Goal: Task Accomplishment & Management: Use online tool/utility

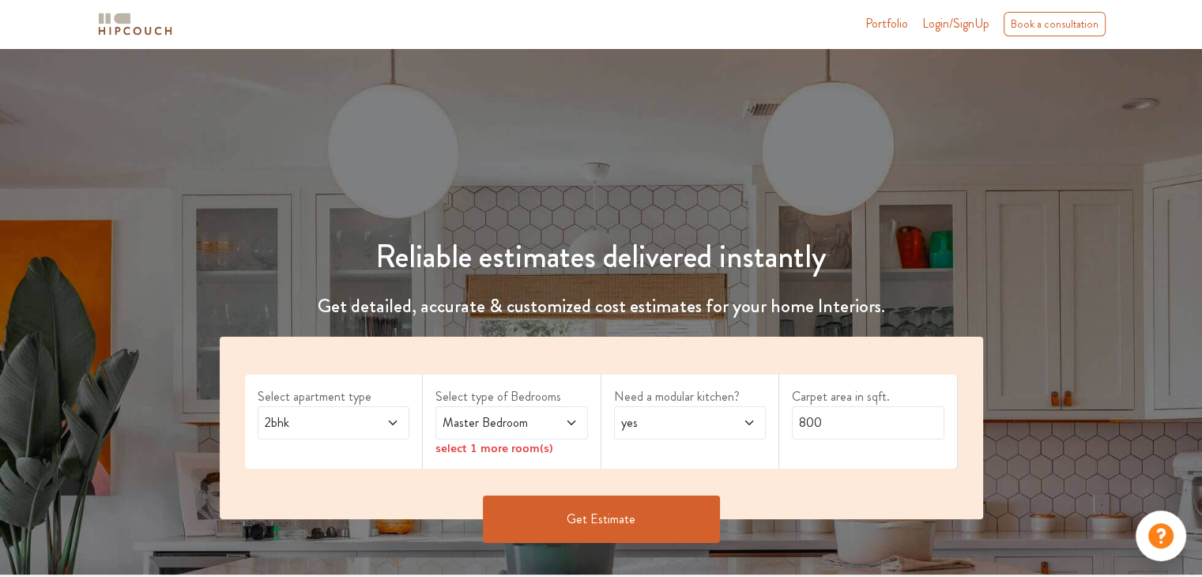
click at [345, 422] on span "2bhk" at bounding box center [314, 422] width 104 height 19
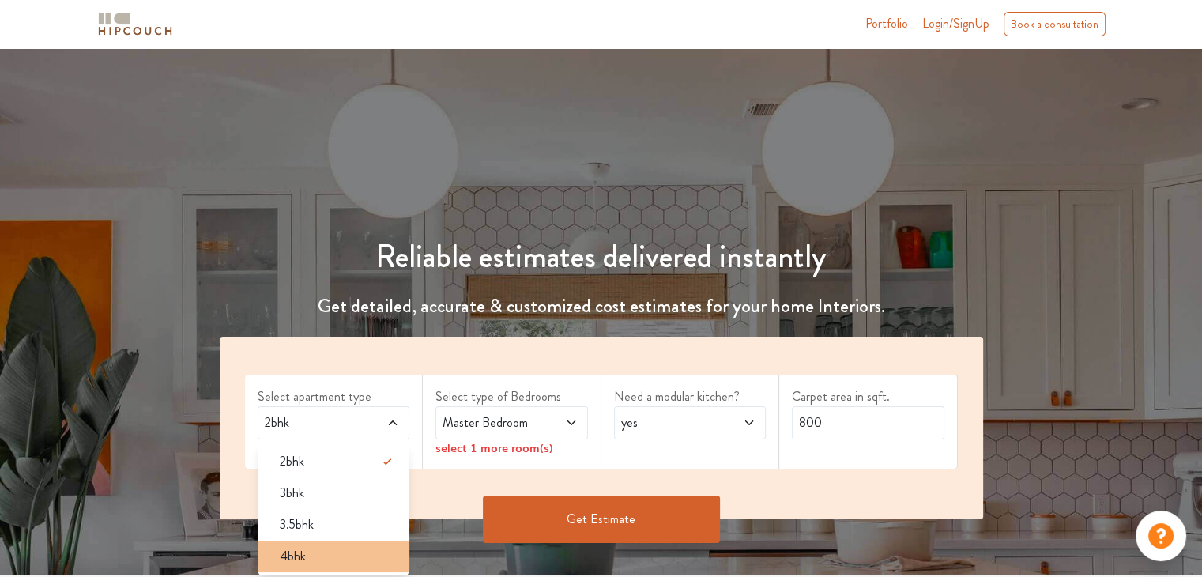
click at [315, 548] on div "4bhk" at bounding box center [338, 556] width 143 height 19
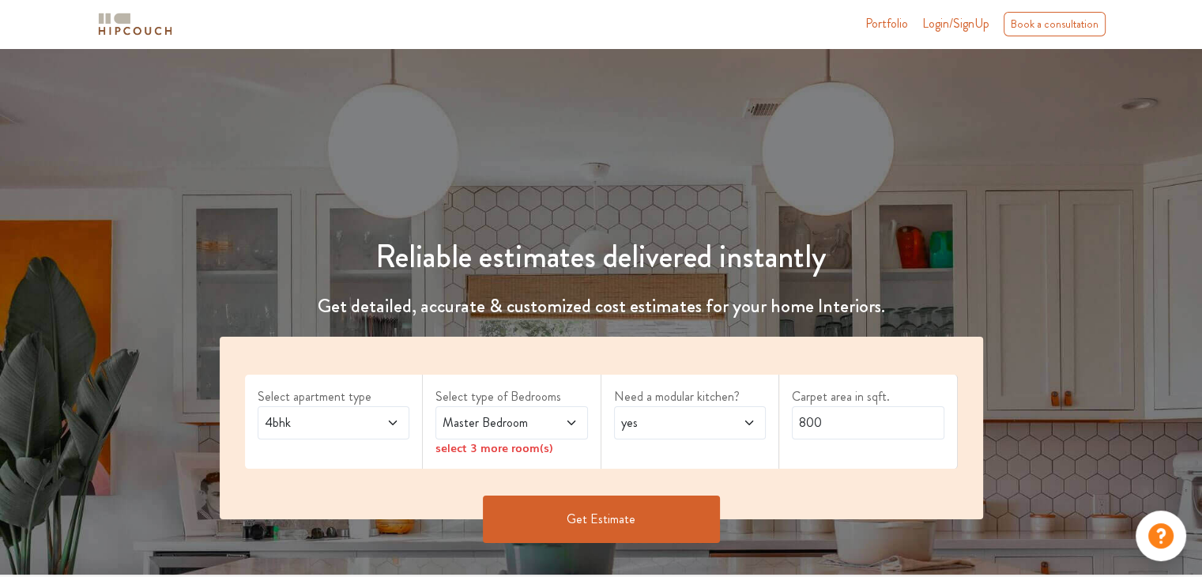
click at [564, 424] on span at bounding box center [560, 422] width 35 height 19
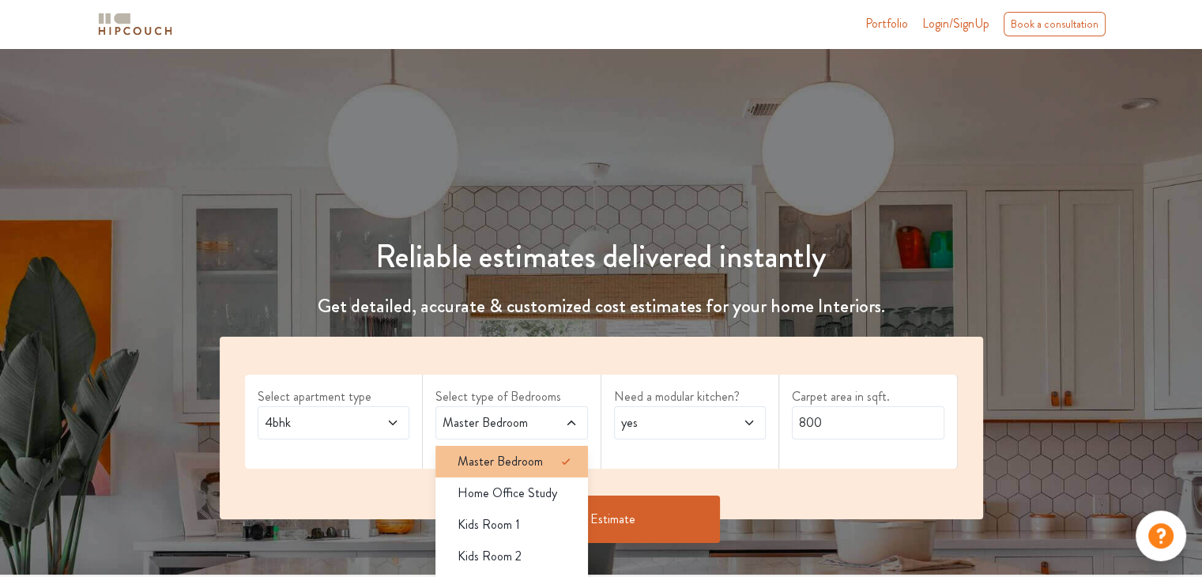
click at [545, 461] on div "Master Bedroom" at bounding box center [516, 461] width 143 height 19
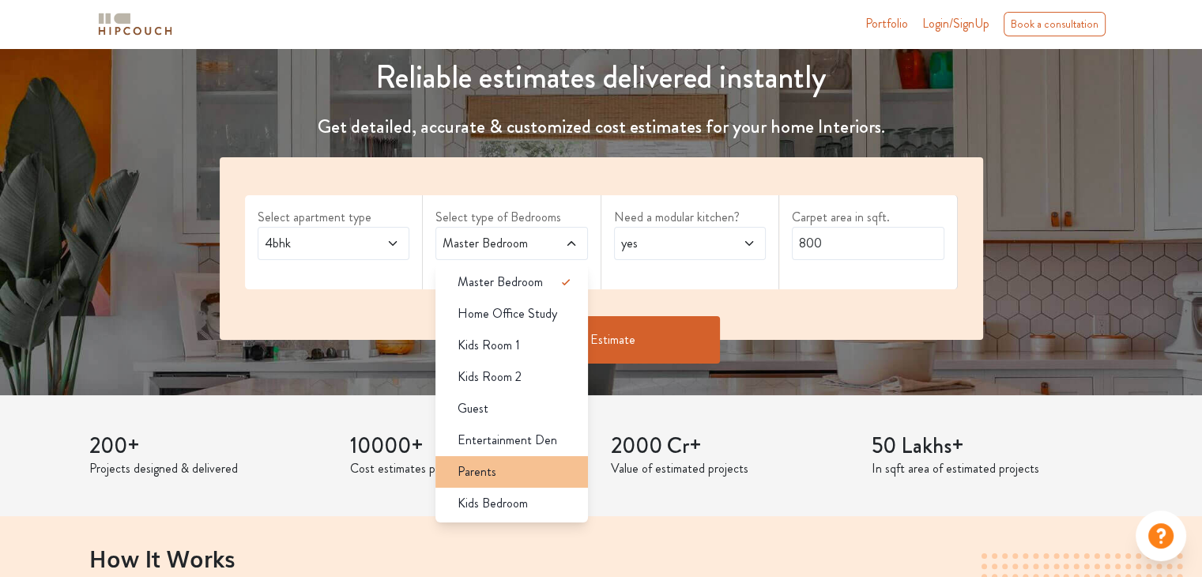
scroll to position [179, 0]
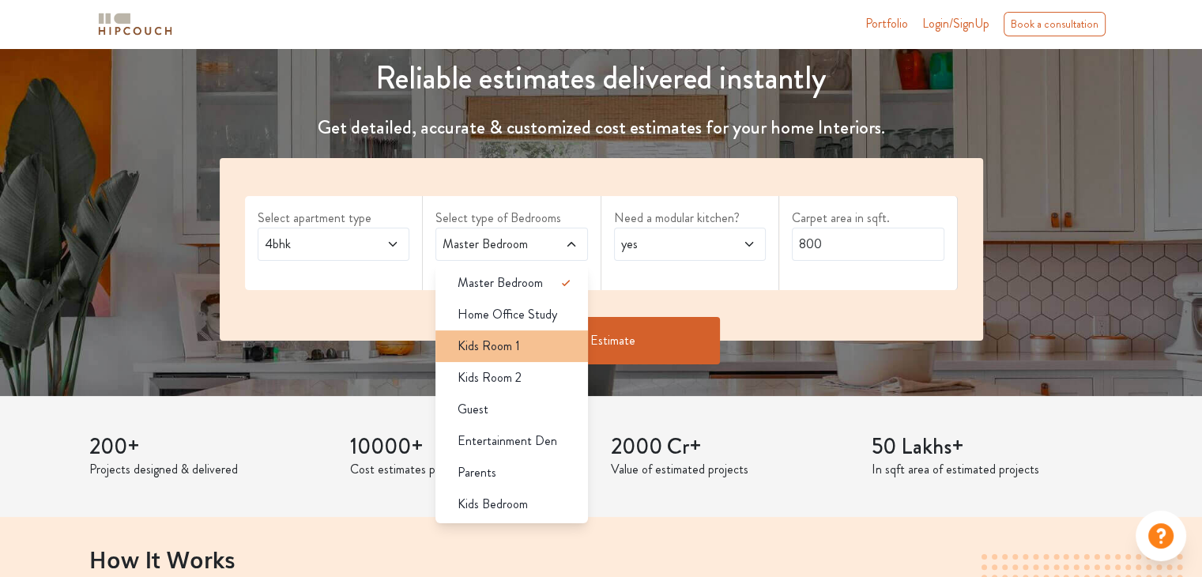
click at [504, 341] on span "Kids Room 1" at bounding box center [489, 346] width 62 height 19
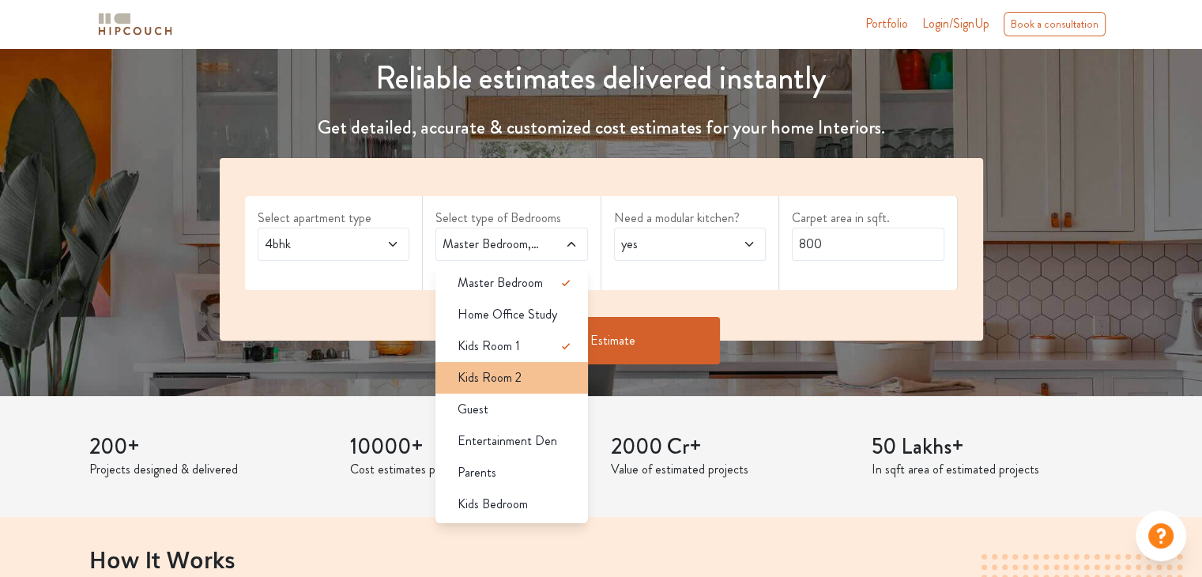
click at [502, 389] on li "Kids Room 2" at bounding box center [512, 378] width 153 height 32
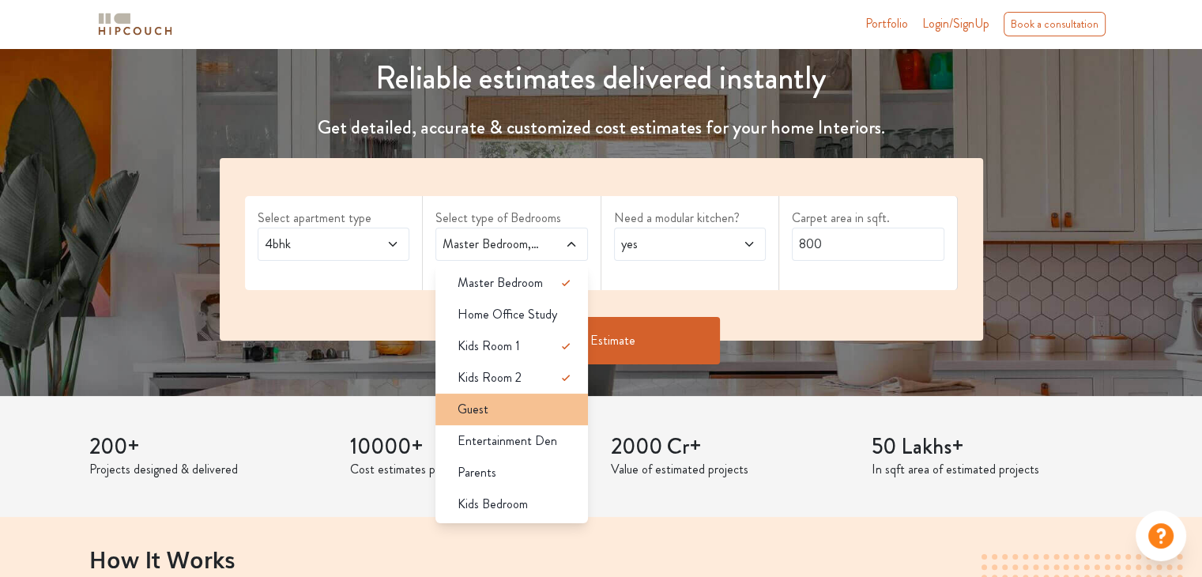
click at [493, 409] on div "Guest" at bounding box center [516, 409] width 143 height 19
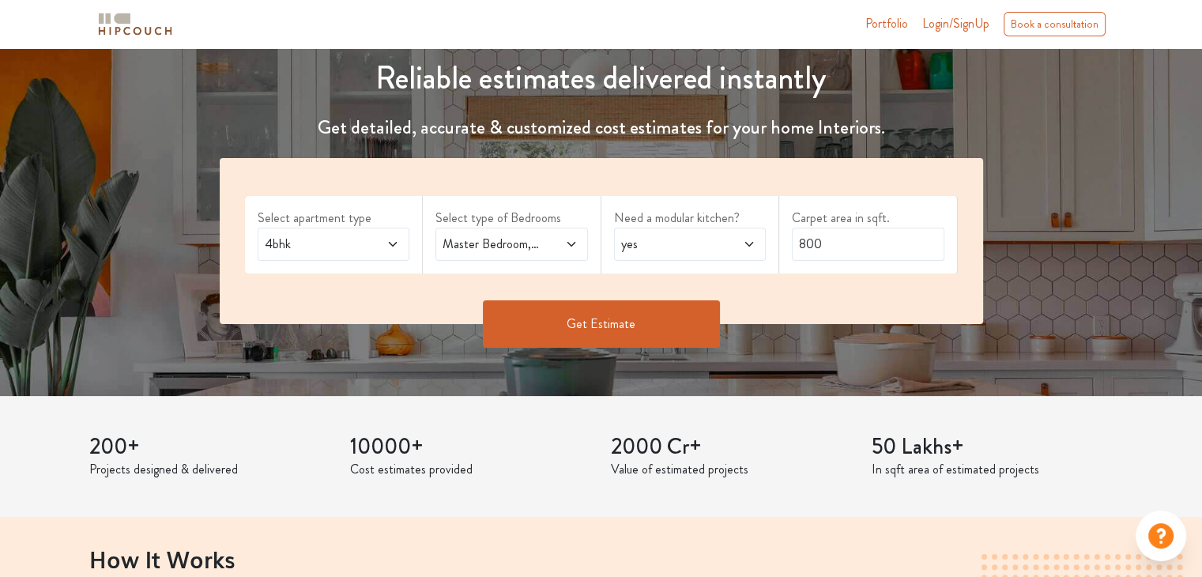
click at [572, 244] on icon at bounding box center [571, 244] width 8 height 5
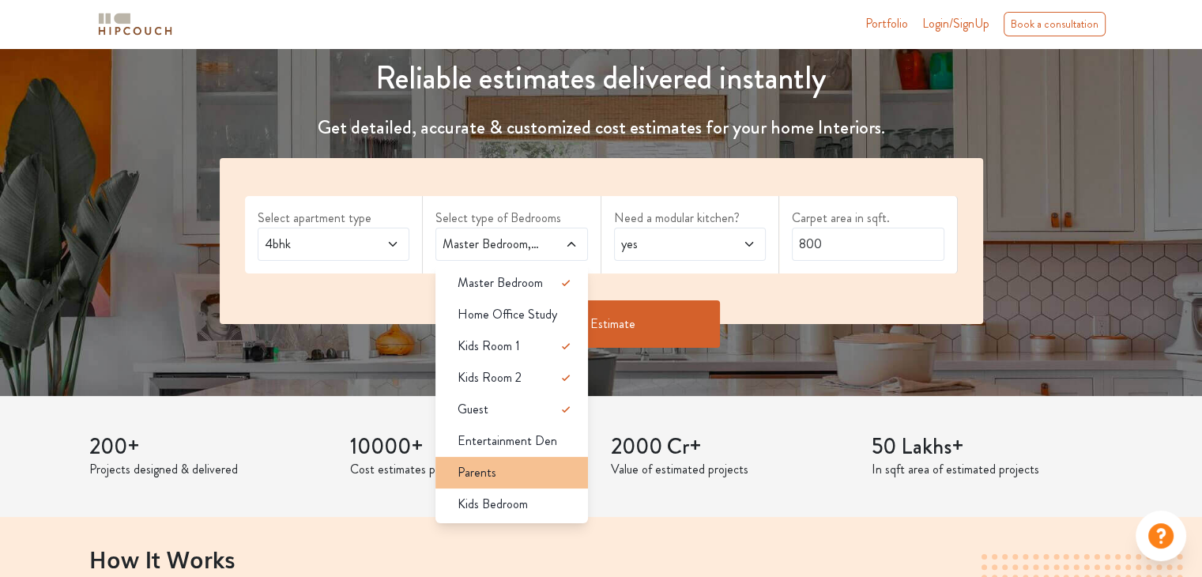
click at [504, 481] on li "Parents" at bounding box center [512, 473] width 153 height 32
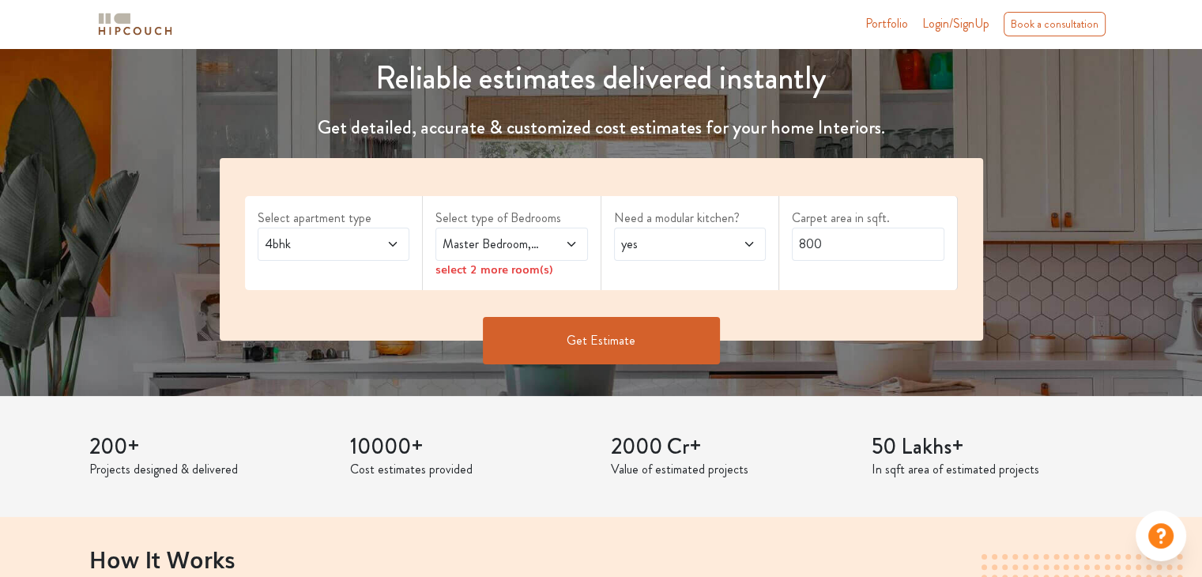
click at [557, 240] on span at bounding box center [560, 244] width 35 height 19
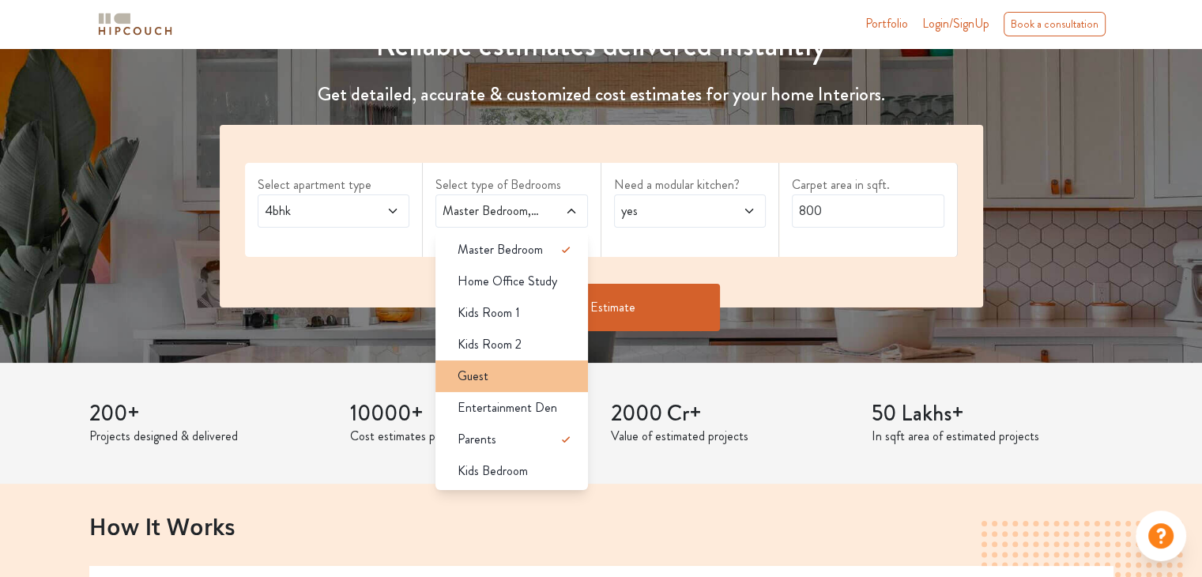
scroll to position [210, 0]
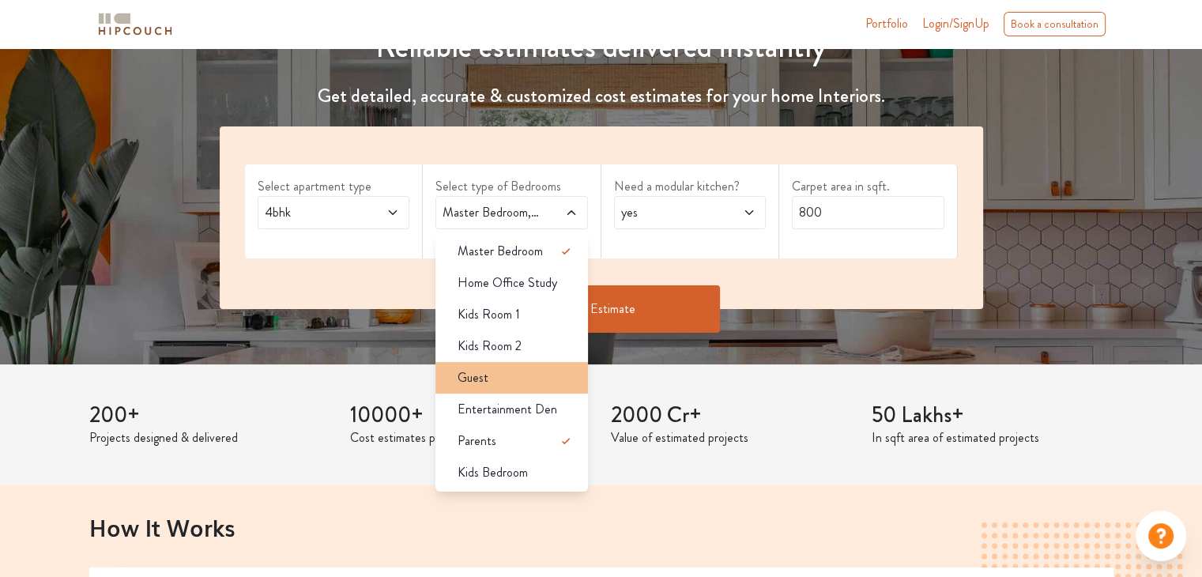
click at [512, 369] on div "Guest" at bounding box center [516, 377] width 143 height 19
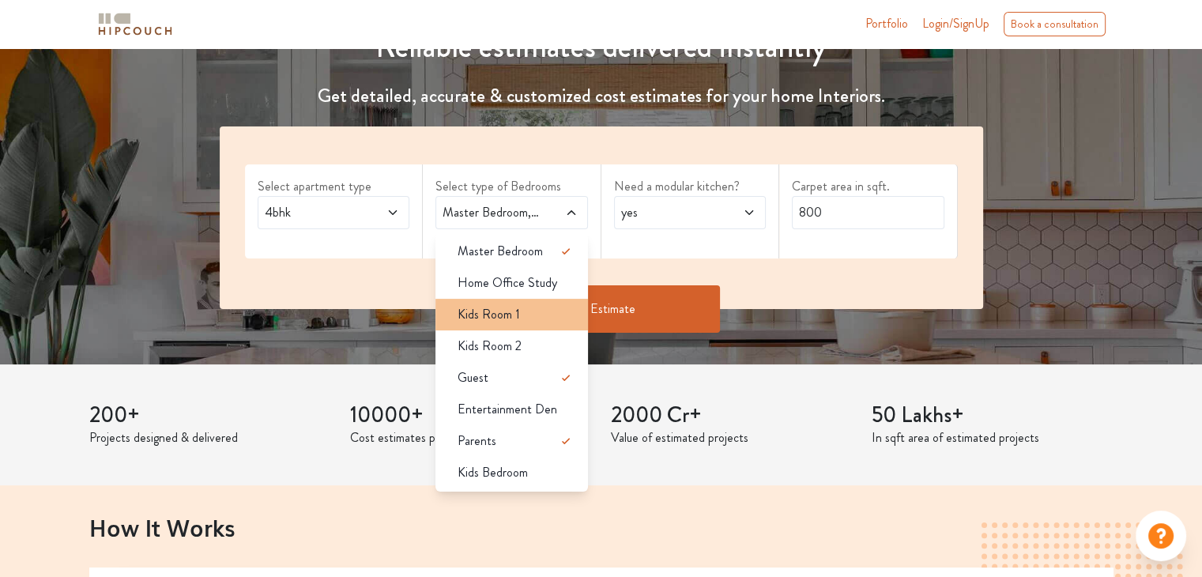
click at [537, 310] on div "Kids Room 1" at bounding box center [516, 314] width 143 height 19
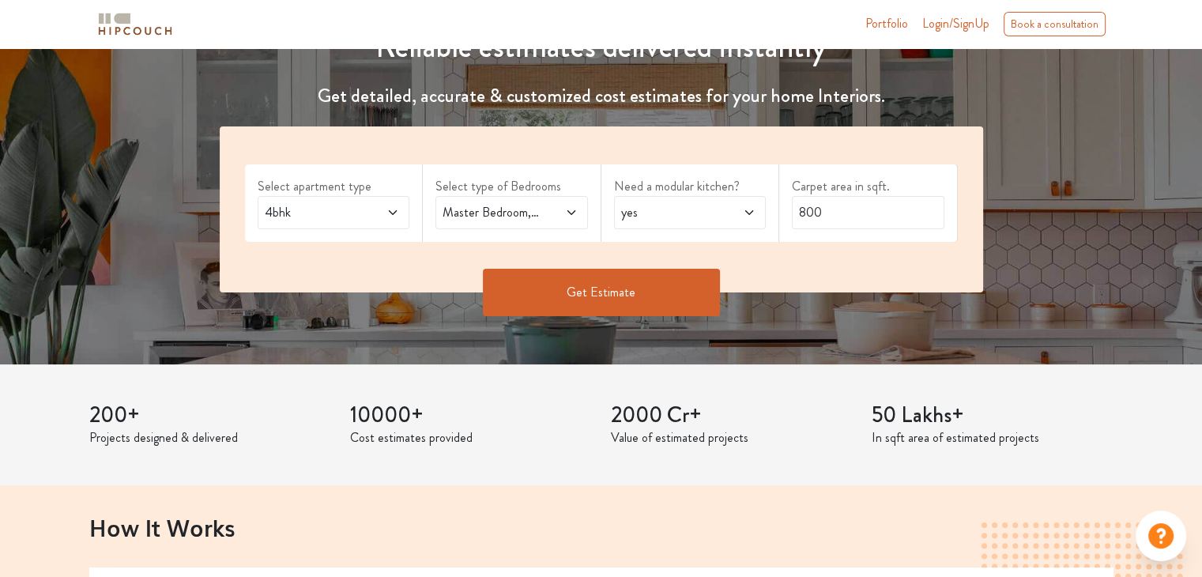
click at [560, 216] on span at bounding box center [560, 212] width 35 height 19
click at [631, 254] on div "Select apartment type 4bhk Select type of Bedrooms Master Bedroom,Kids Room 1,G…" at bounding box center [602, 209] width 764 height 166
click at [832, 212] on input "800" at bounding box center [868, 212] width 153 height 33
type input "8"
type input "1500"
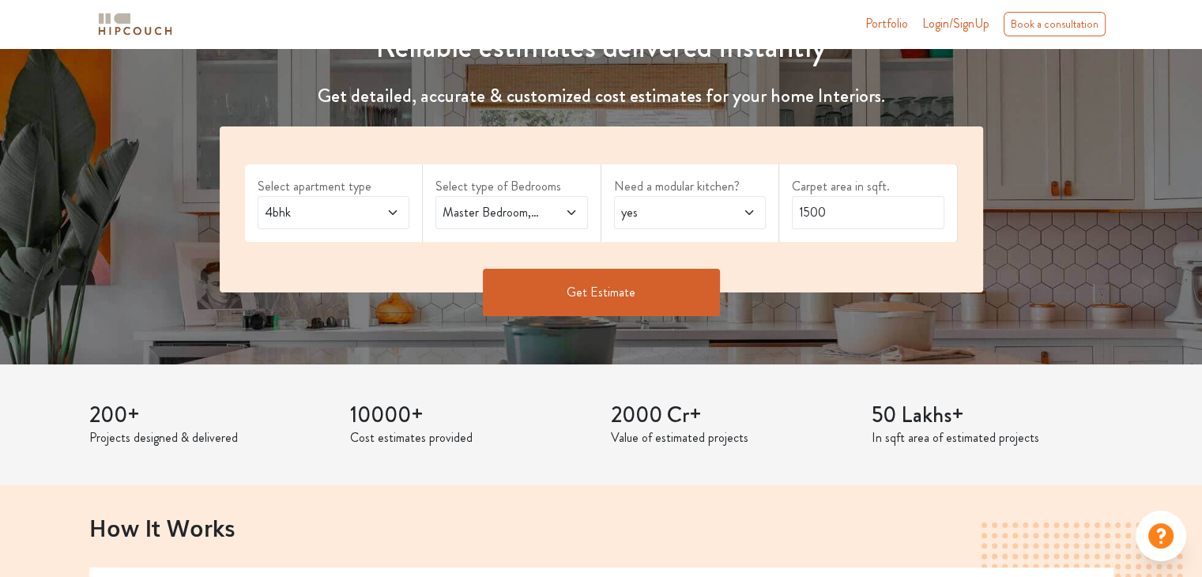
click at [670, 289] on button "Get Estimate" at bounding box center [601, 292] width 237 height 47
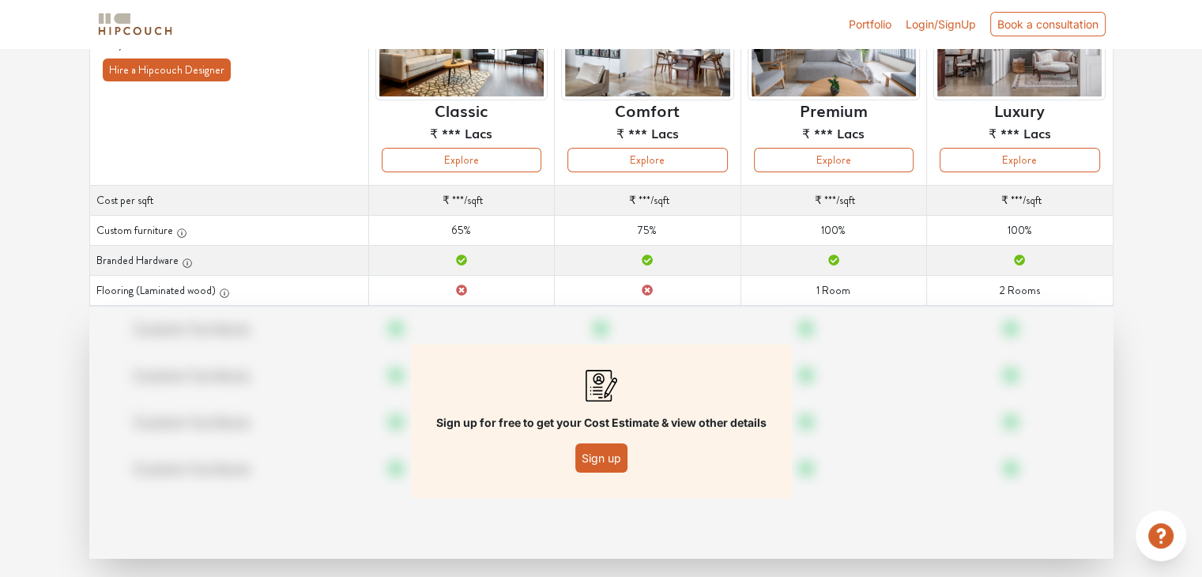
scroll to position [187, 0]
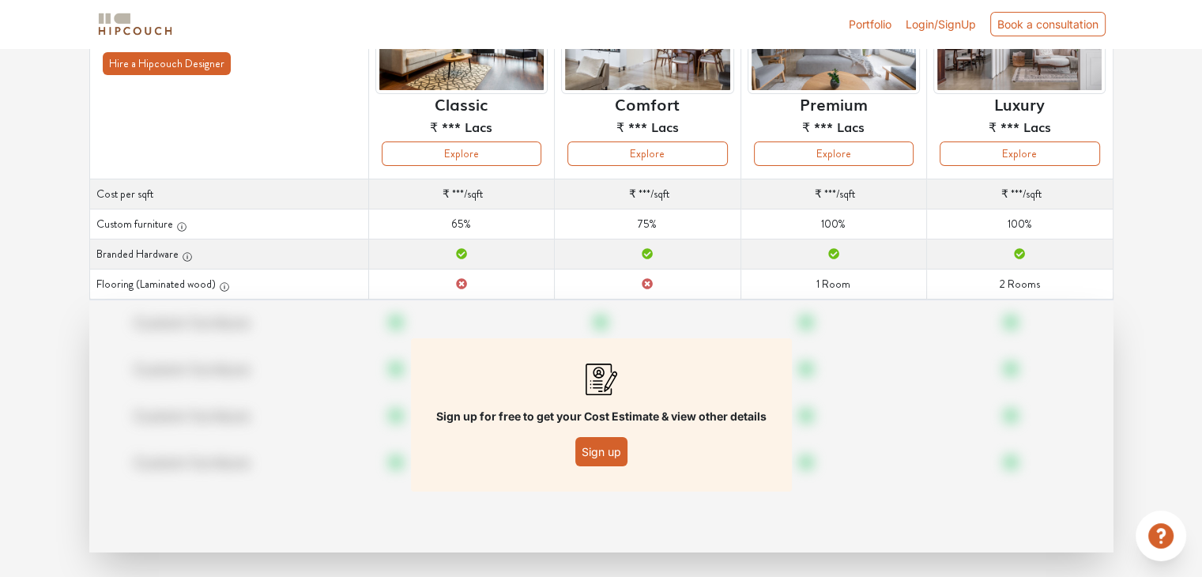
click at [591, 454] on button "Sign up" at bounding box center [601, 451] width 52 height 29
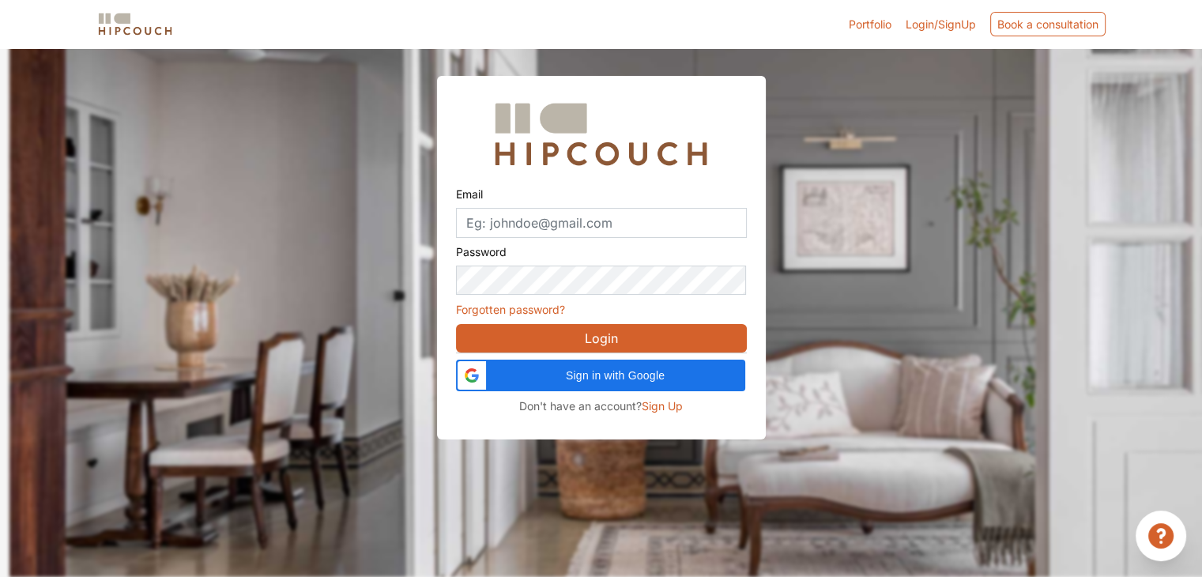
scroll to position [47, 0]
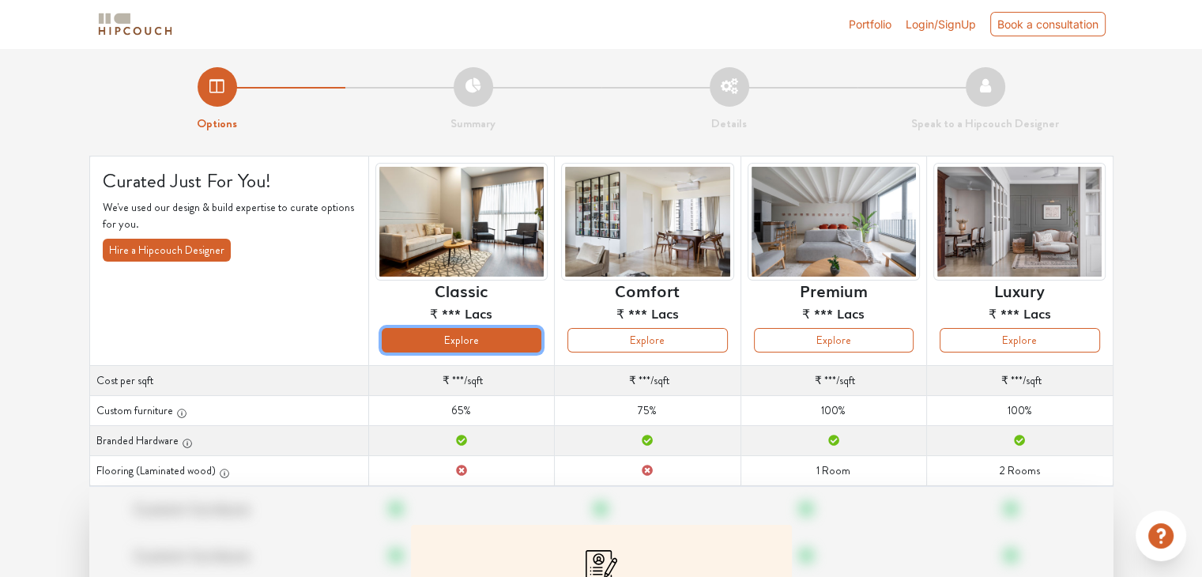
click at [466, 349] on button "Explore" at bounding box center [462, 340] width 160 height 25
